Goal: Task Accomplishment & Management: Complete application form

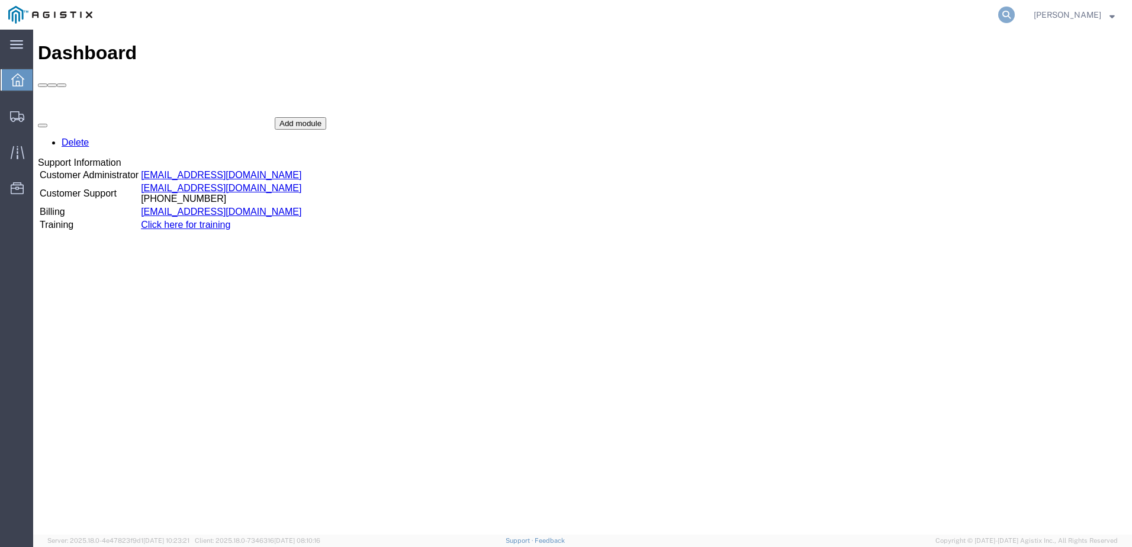
click at [1014, 12] on icon at bounding box center [1006, 15] width 17 height 17
click at [749, 11] on input "search" at bounding box center [818, 15] width 360 height 28
paste input "56672702"
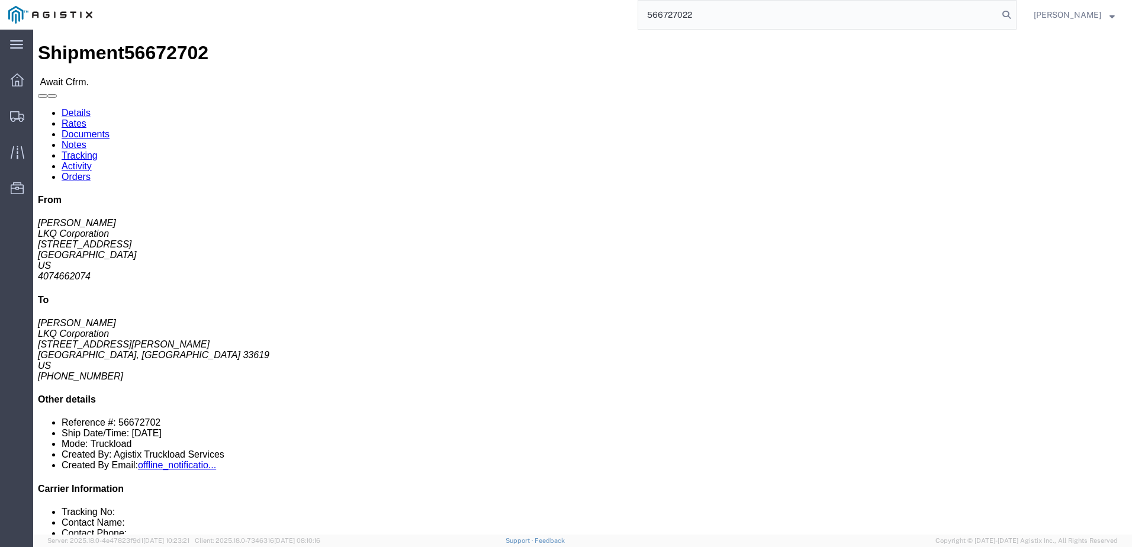
click html "Shipment 56672702 Await Cfrm. Details Rates Documents Notes Tracking Activity O…"
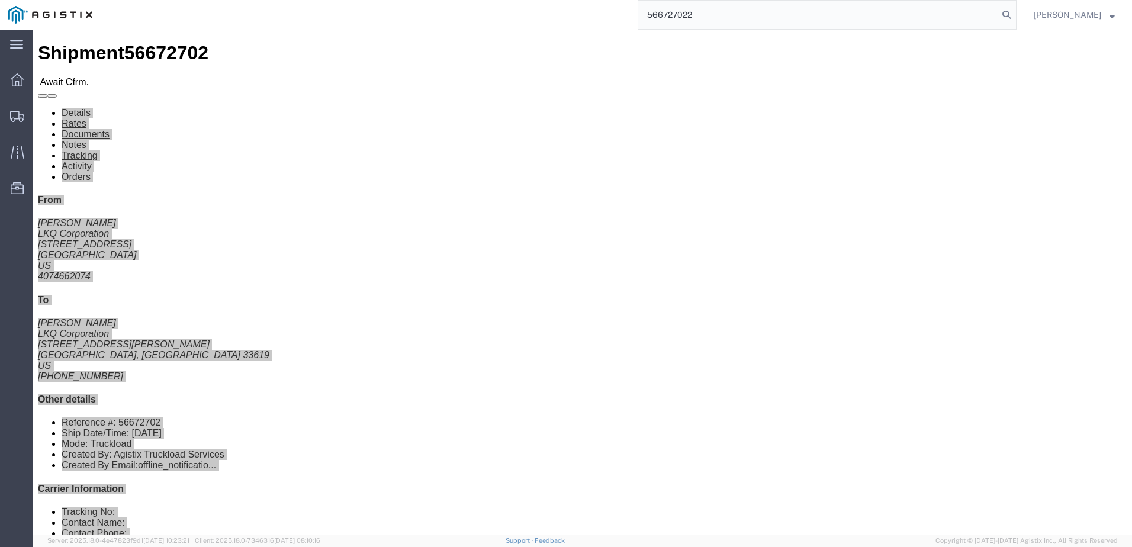
drag, startPoint x: 681, startPoint y: -1, endPoint x: 710, endPoint y: 6, distance: 29.7
click at [710, 6] on input "566727022" at bounding box center [818, 15] width 360 height 28
click at [706, 11] on input "566727022" at bounding box center [818, 15] width 360 height 28
click at [706, 12] on input "566727022" at bounding box center [818, 15] width 360 height 28
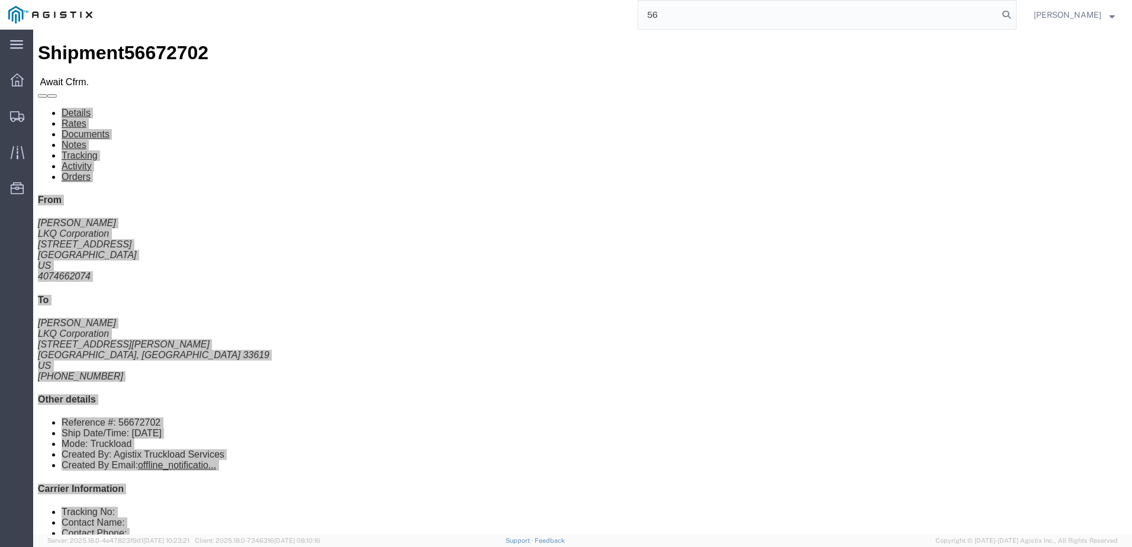
type input "5"
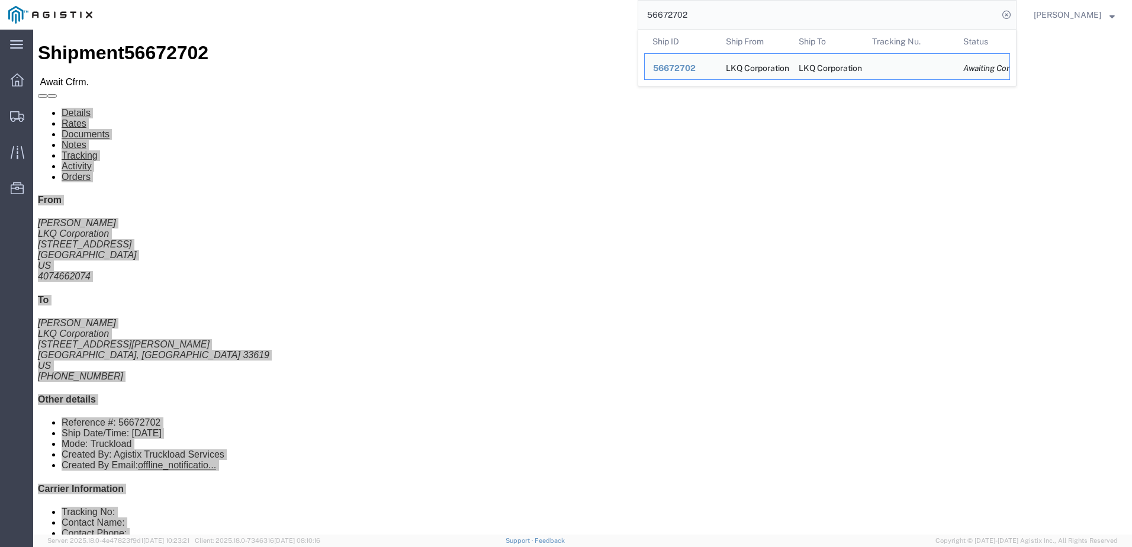
type input "56672702"
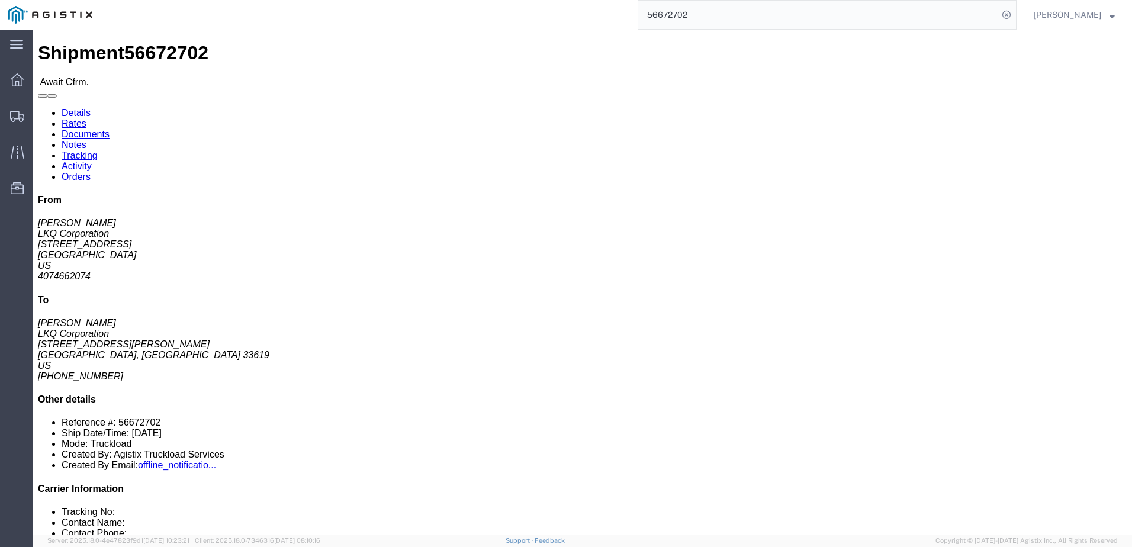
click span "56672702"
click link "Notes"
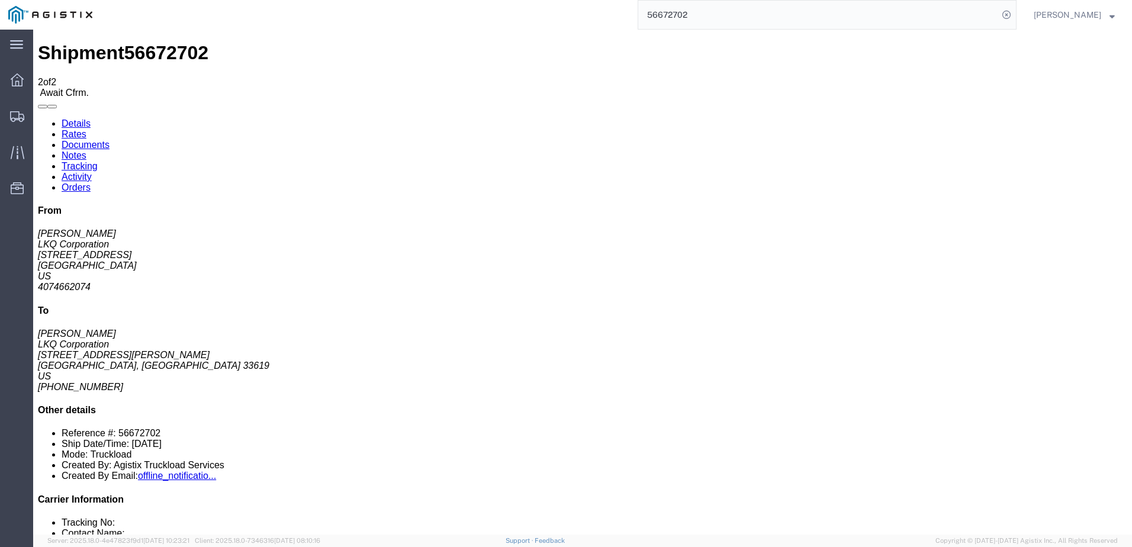
click at [86, 129] on link "Rates" at bounding box center [74, 134] width 25 height 10
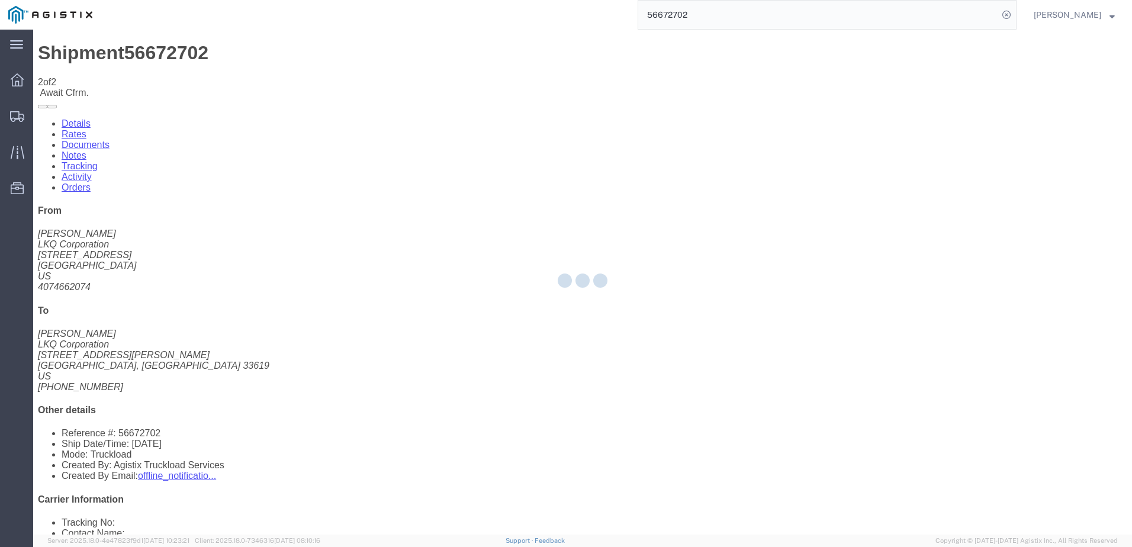
click at [82, 77] on div at bounding box center [582, 282] width 1099 height 505
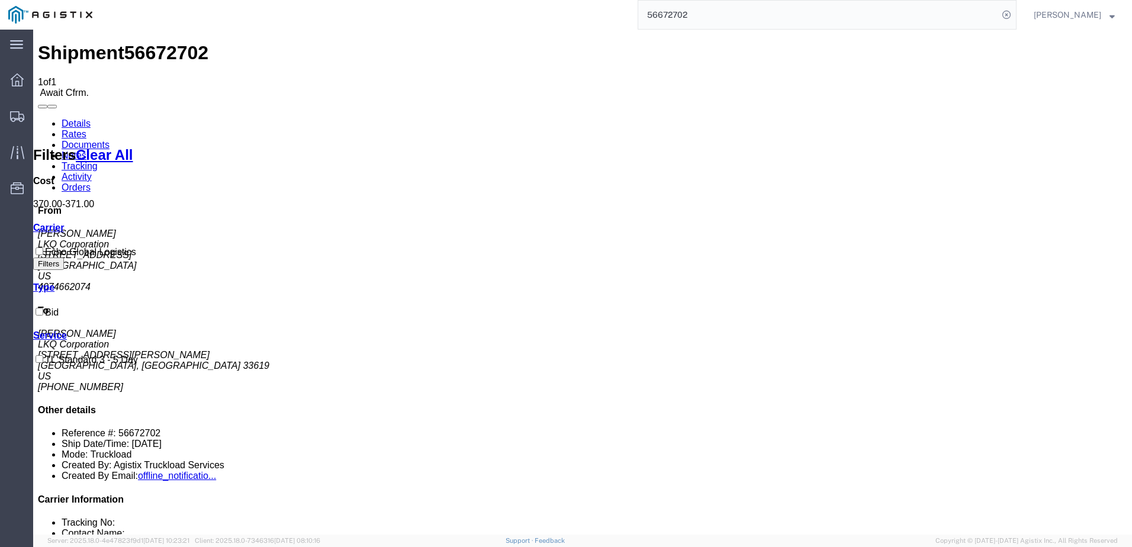
click at [67, 118] on link "Details" at bounding box center [76, 123] width 29 height 10
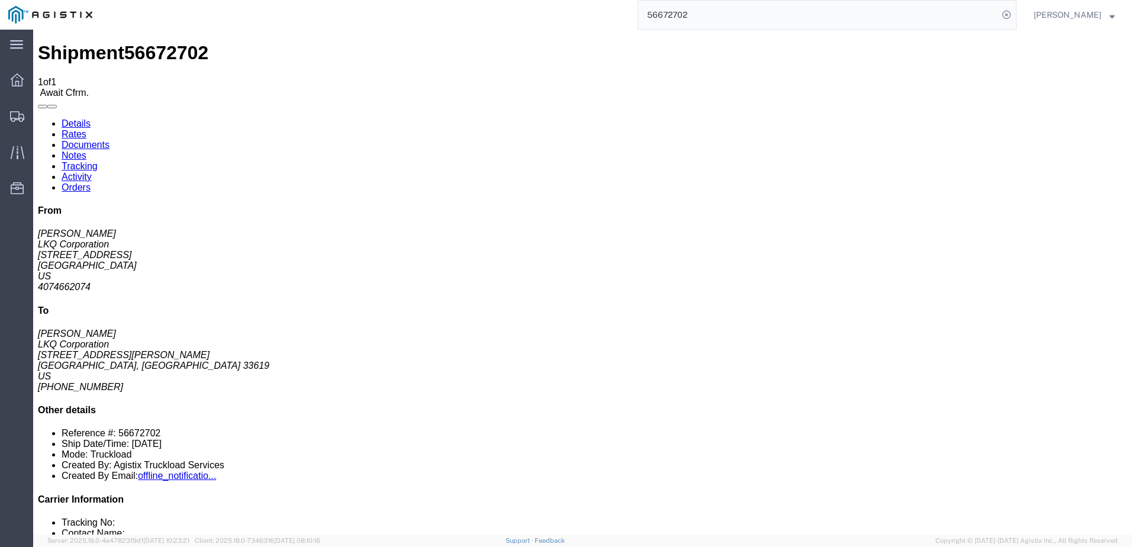
click link "Notes"
click at [76, 118] on link "Details" at bounding box center [76, 123] width 29 height 10
click link "Notes"
click at [68, 118] on link "Details" at bounding box center [76, 123] width 29 height 10
click link "Rates"
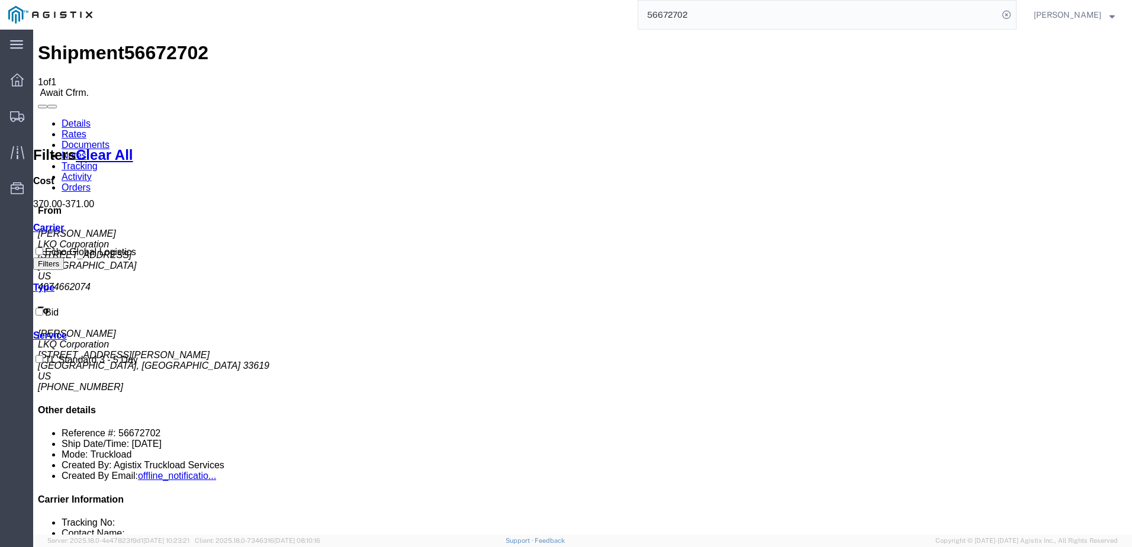
click at [76, 118] on link "Details" at bounding box center [76, 123] width 29 height 10
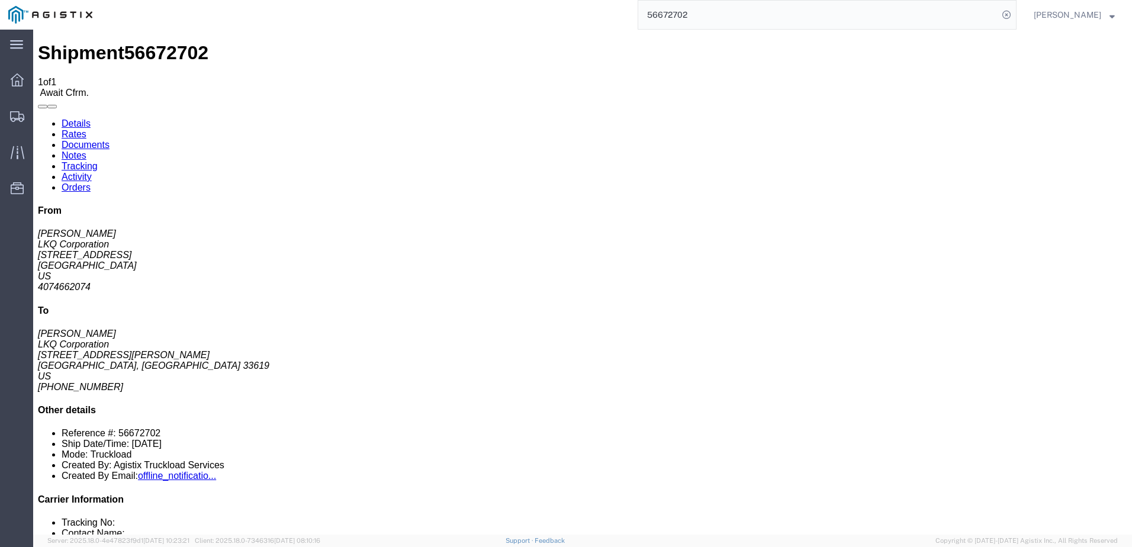
click link "Notes"
click at [85, 118] on link "Details" at bounding box center [76, 123] width 29 height 10
click link "Rates"
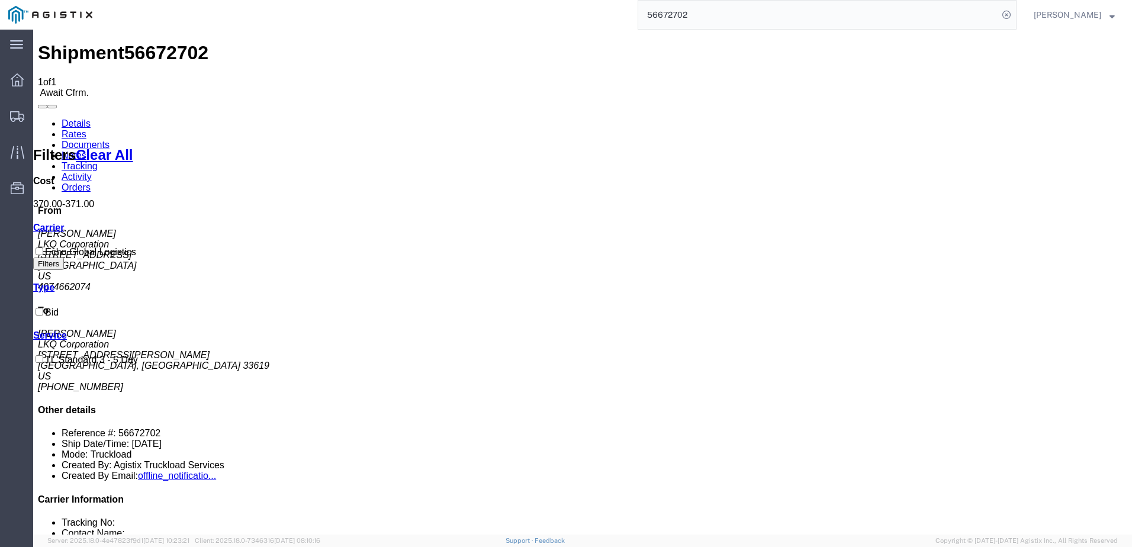
drag, startPoint x: 75, startPoint y: 72, endPoint x: 41, endPoint y: 75, distance: 33.9
click at [74, 118] on link "Details" at bounding box center [76, 123] width 29 height 10
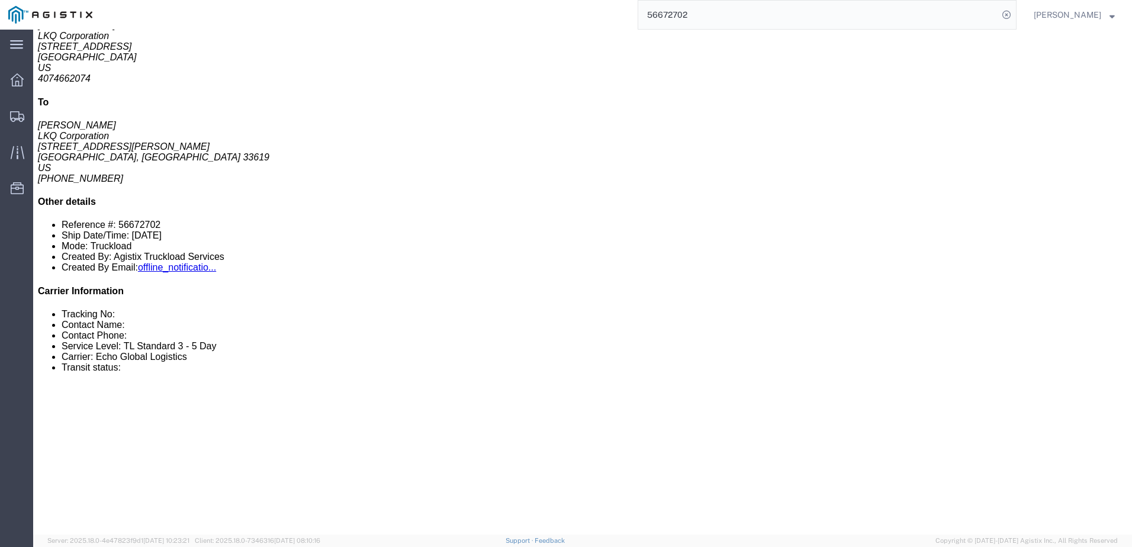
scroll to position [474, 0]
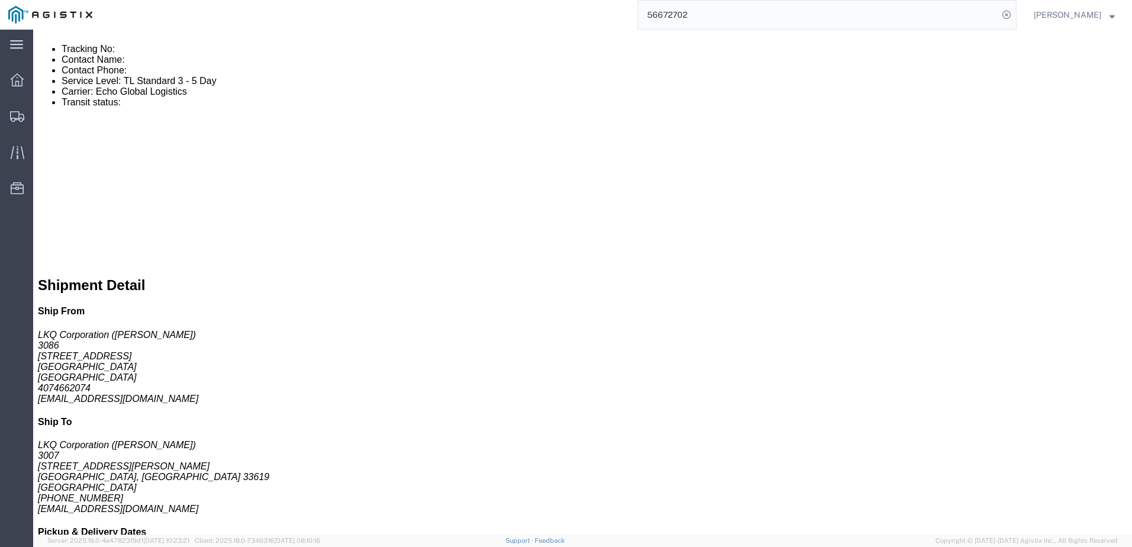
click link "Rates"
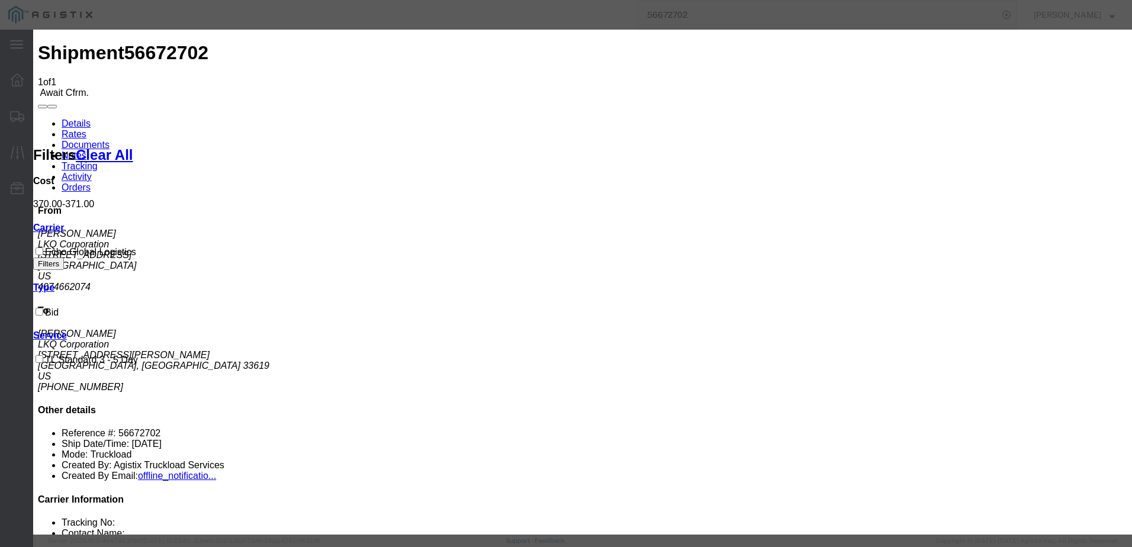
type input "64139650"
drag, startPoint x: 435, startPoint y: 205, endPoint x: 439, endPoint y: 201, distance: 6.3
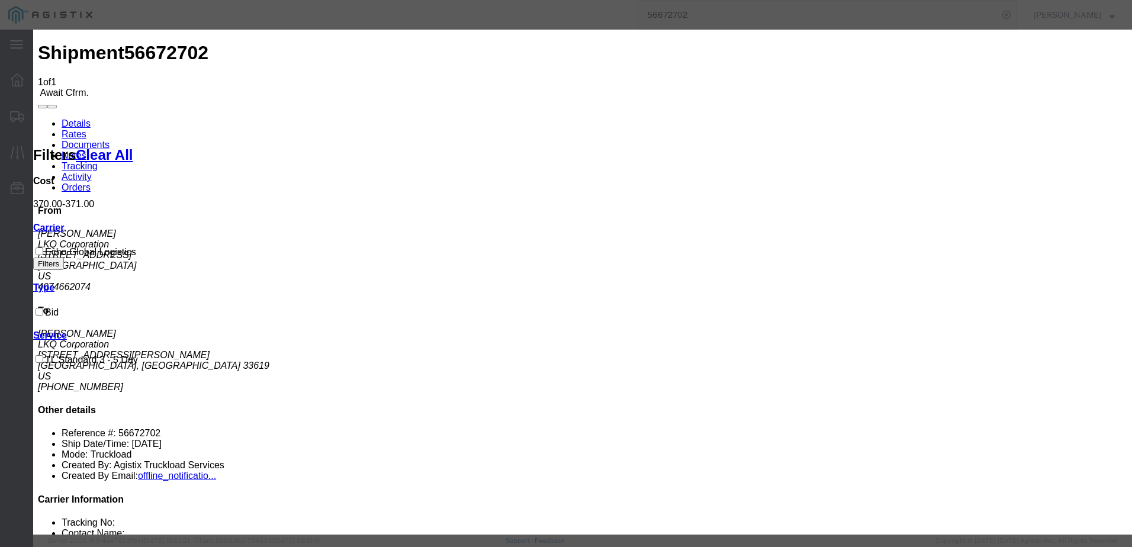
type input "[PERSON_NAME]"
type input "3127686379"
